Goal: Use online tool/utility: Utilize a website feature to perform a specific function

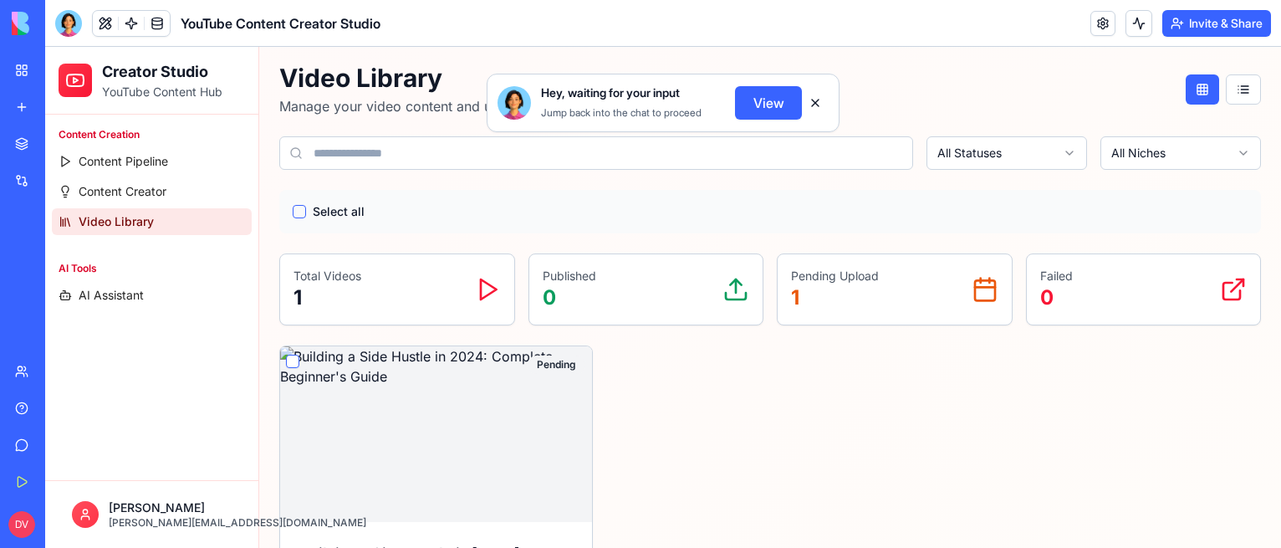
scroll to position [84, 0]
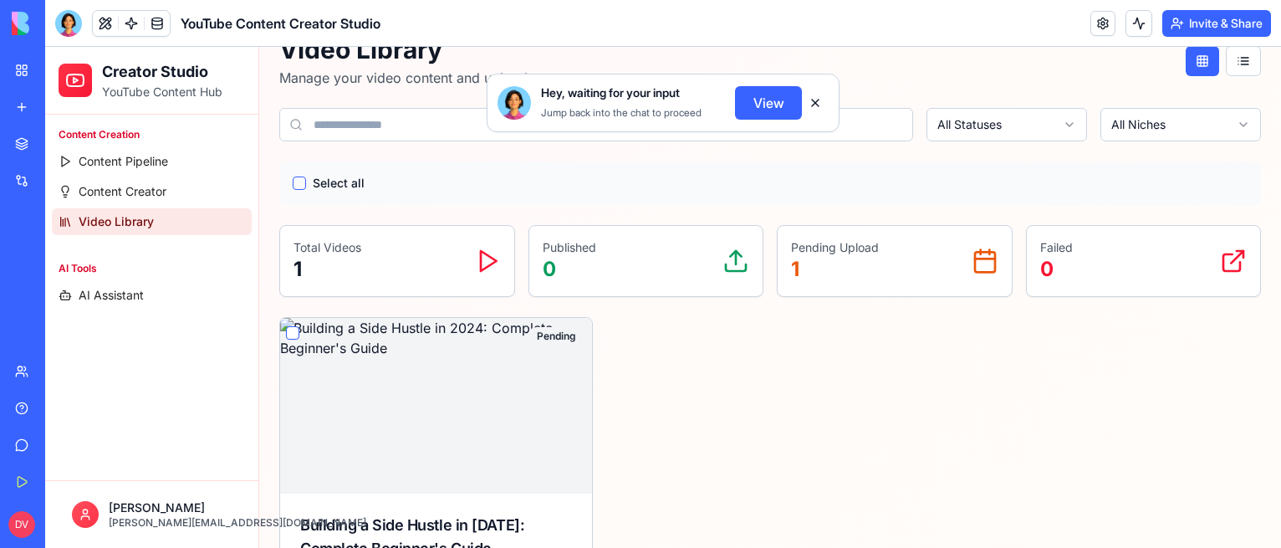
click at [755, 104] on button "View" at bounding box center [768, 102] width 67 height 33
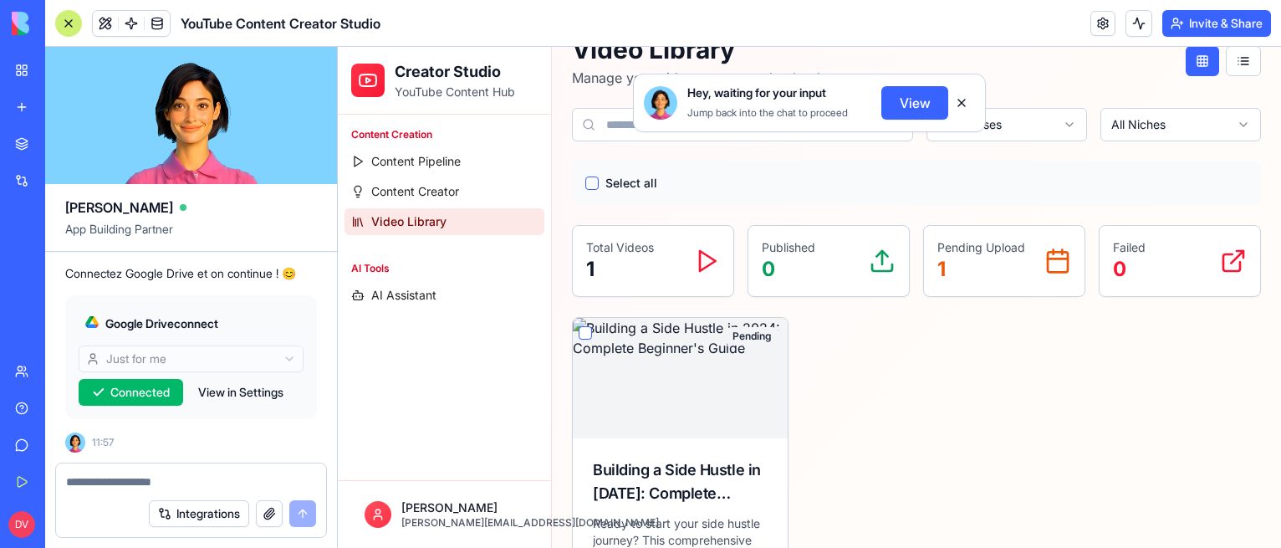
scroll to position [0, 0]
click at [128, 477] on textarea at bounding box center [191, 481] width 250 height 17
click at [138, 482] on textarea "*" at bounding box center [191, 481] width 251 height 17
click at [135, 482] on textarea "*" at bounding box center [191, 481] width 251 height 17
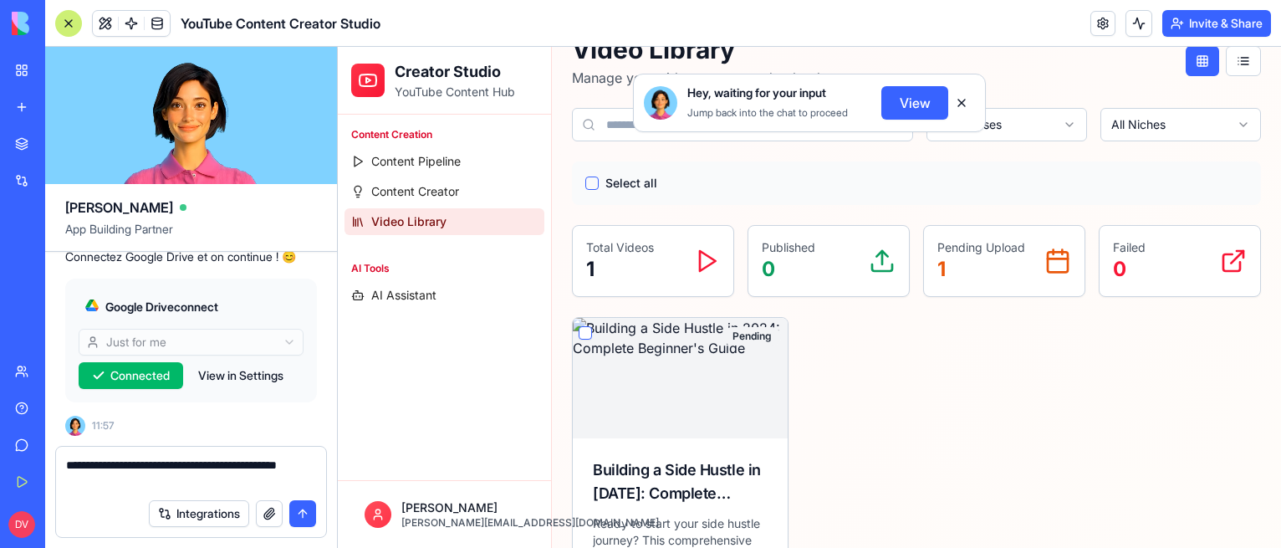
type textarea "**********"
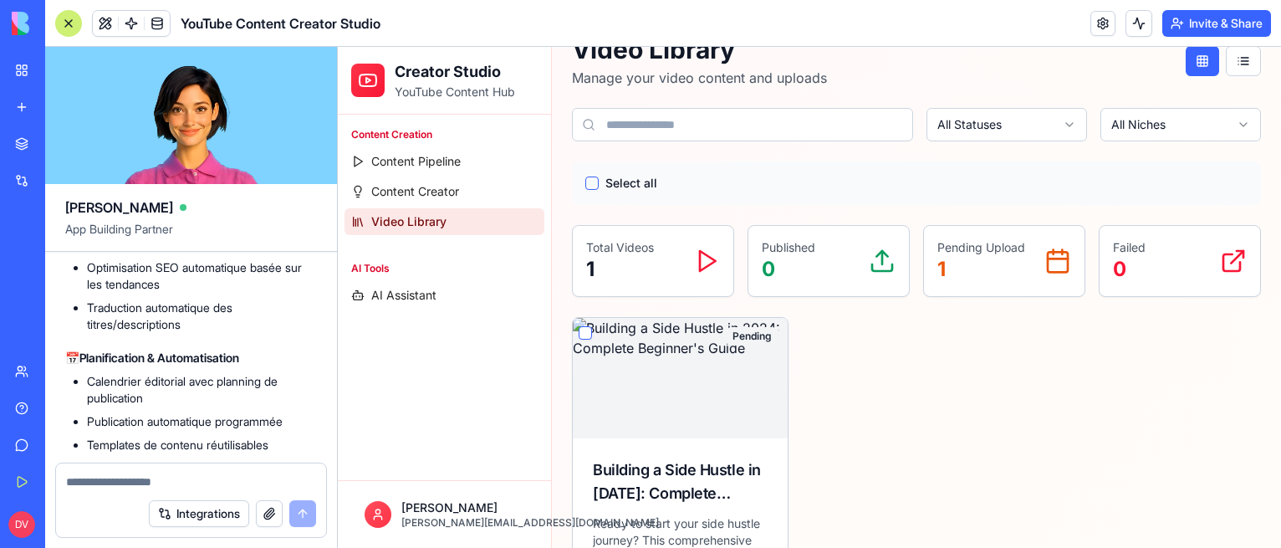
scroll to position [4149, 0]
click at [241, 209] on li "Génération automatique de shorts à partir de vidéos longues" at bounding box center [202, 192] width 230 height 33
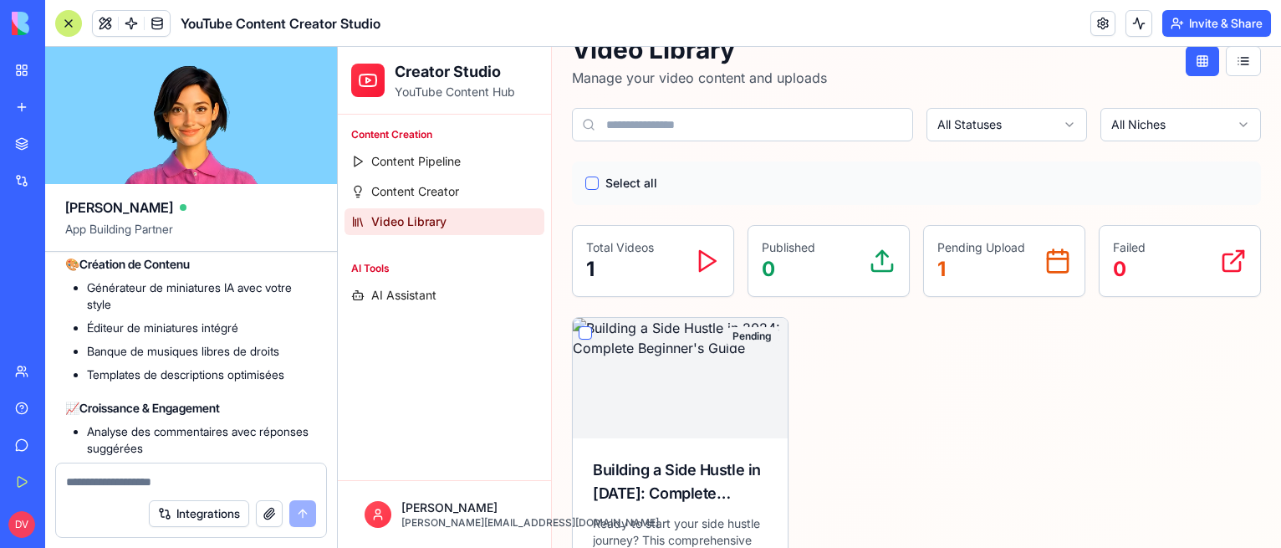
scroll to position [4483, 0]
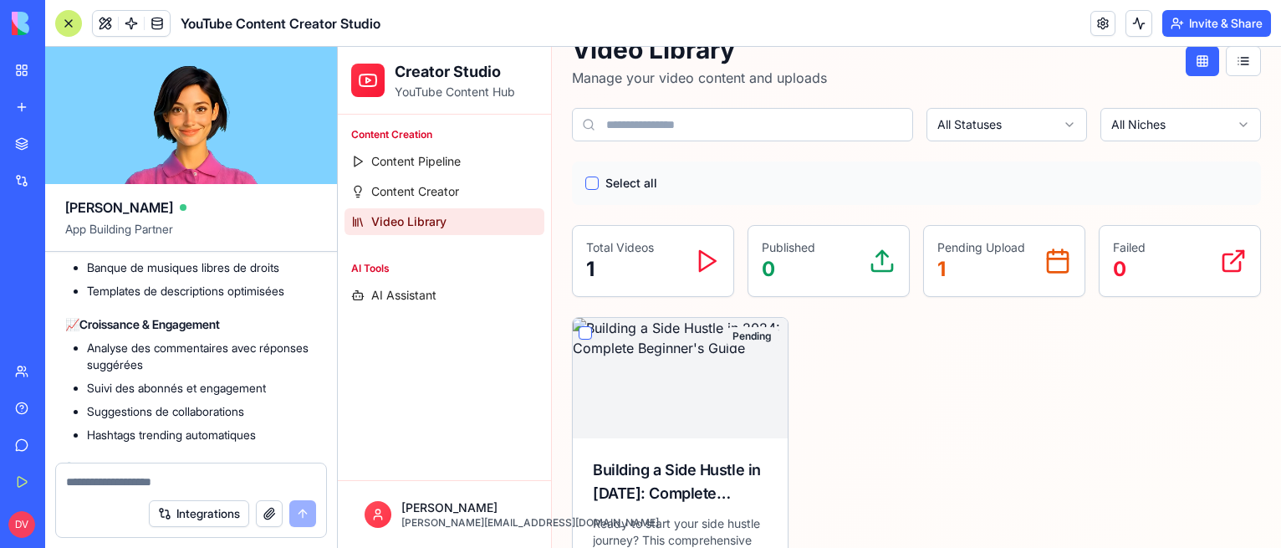
drag, startPoint x: 154, startPoint y: 344, endPoint x: 75, endPoint y: 324, distance: 81.1
click at [87, 229] on li "Générateur de miniatures IA avec votre style" at bounding box center [202, 212] width 230 height 33
copy li "Générateur de miniatures IA avec votre style"
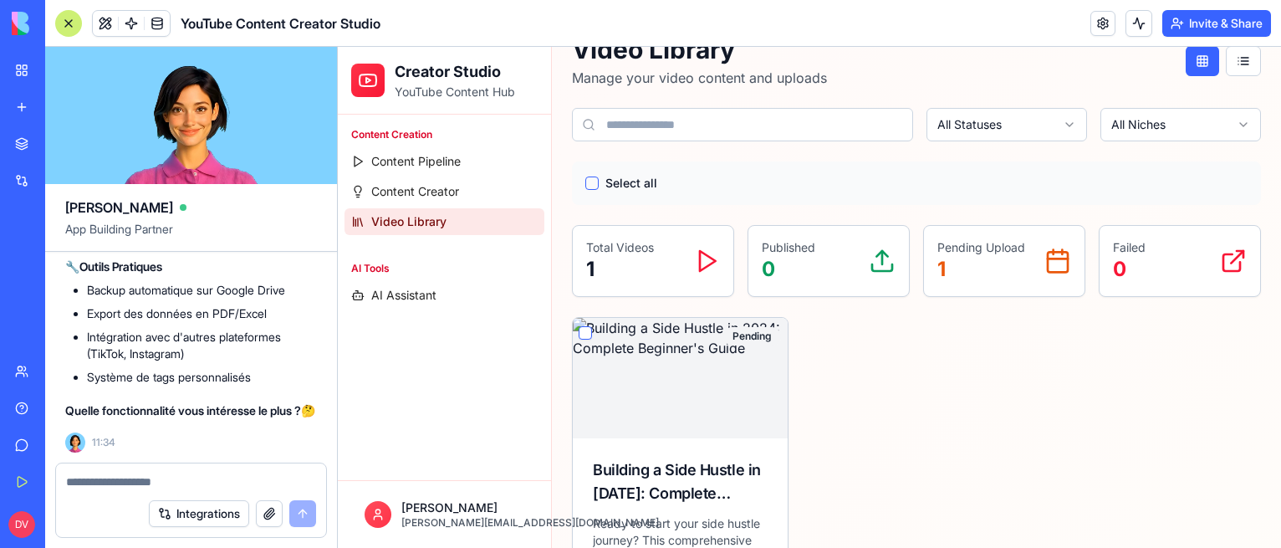
scroll to position [4818, 0]
click at [167, 479] on textarea at bounding box center [191, 481] width 251 height 17
paste textarea "**********"
type textarea "**********"
click at [303, 515] on button "submit" at bounding box center [302, 513] width 27 height 27
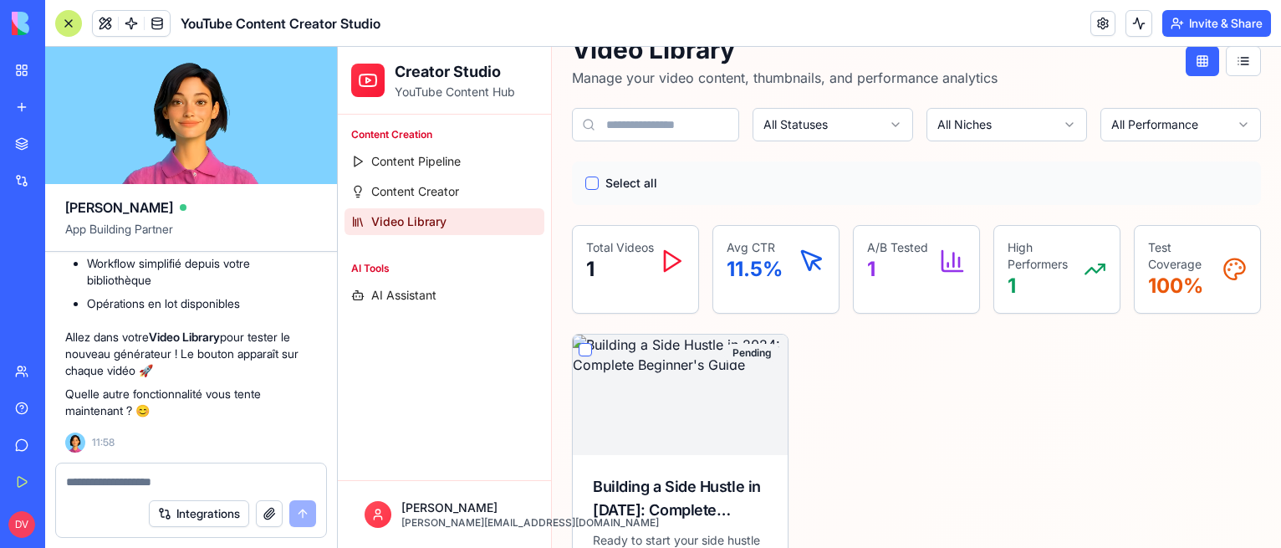
scroll to position [5921, 0]
